Goal: Task Accomplishment & Management: Manage account settings

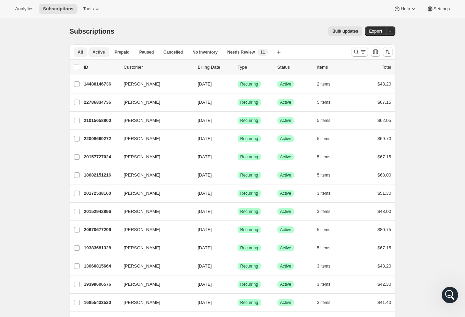
click at [100, 52] on span "Active" at bounding box center [99, 51] width 12 height 5
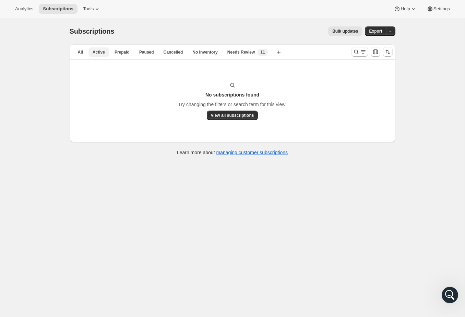
click at [99, 53] on span "Active" at bounding box center [99, 51] width 12 height 5
click at [101, 12] on button "Tools" at bounding box center [92, 9] width 26 height 10
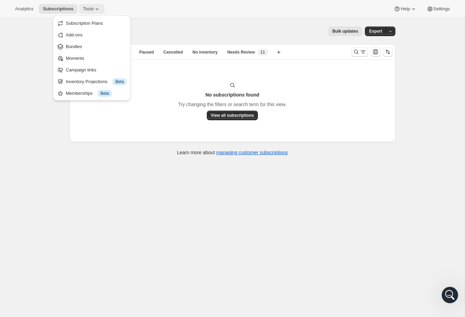
click at [88, 9] on span "Tools" at bounding box center [88, 8] width 11 height 5
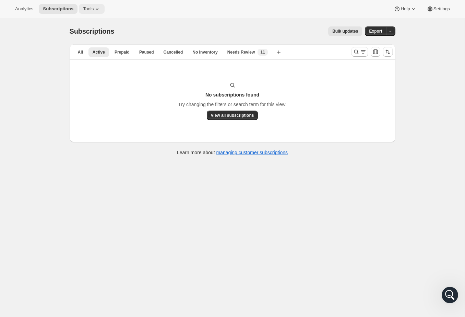
click at [93, 8] on span "Tools" at bounding box center [88, 8] width 11 height 5
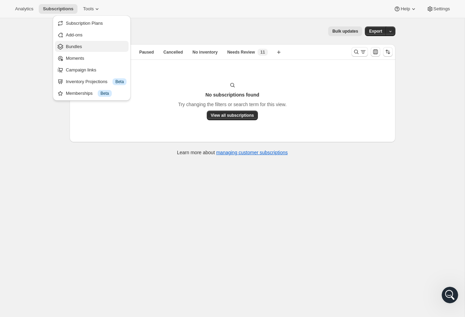
click at [81, 45] on span "Bundles" at bounding box center [74, 46] width 16 height 5
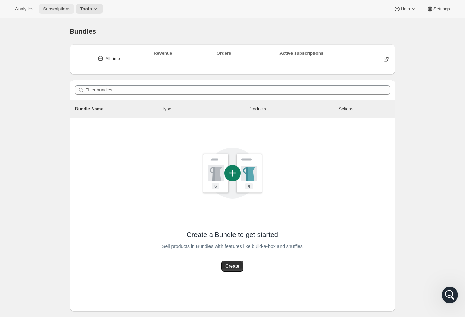
click at [49, 10] on span "Subscriptions" at bounding box center [56, 8] width 27 height 5
